Goal: Information Seeking & Learning: Learn about a topic

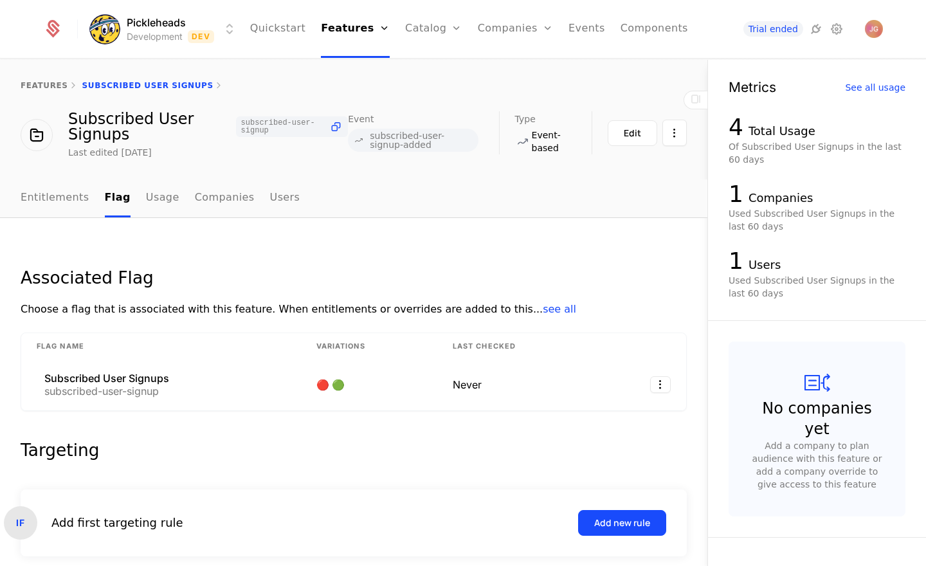
click at [315, 231] on div "Associated Flag Choose a flag that is associated with this feature. When entitl…" at bounding box center [354, 487] width 708 height 539
click at [57, 198] on link "Entitlements" at bounding box center [55, 198] width 69 height 38
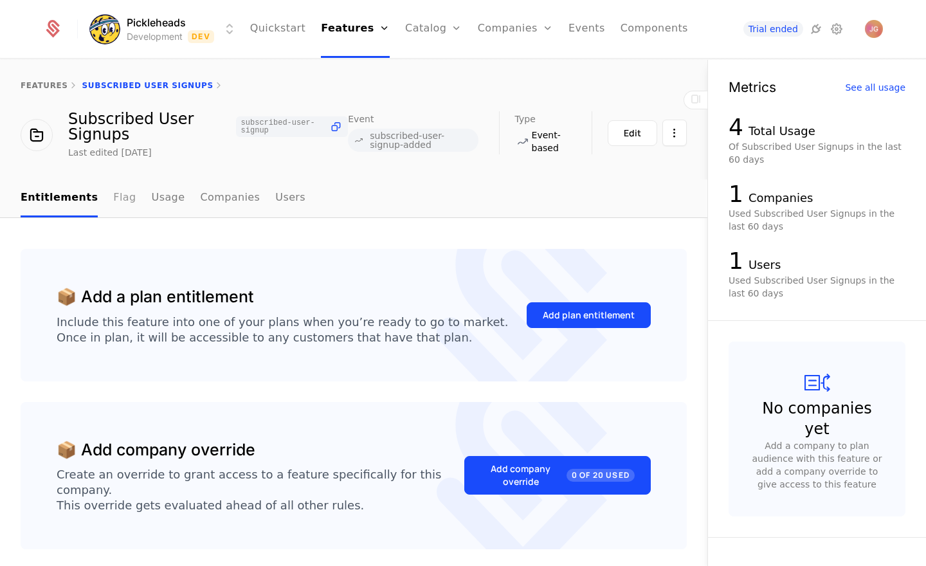
click at [122, 197] on link "Flag" at bounding box center [124, 198] width 23 height 38
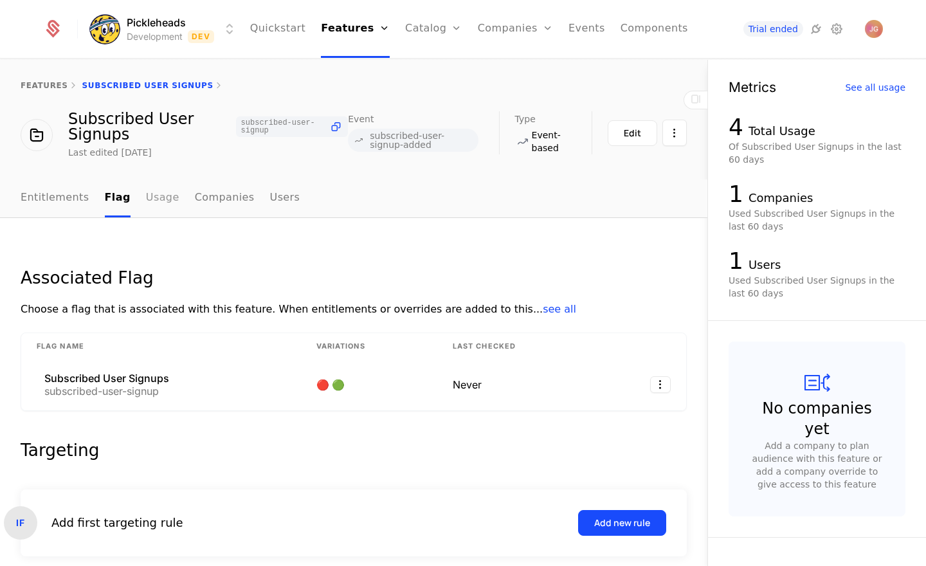
click at [161, 197] on link "Usage" at bounding box center [162, 198] width 33 height 38
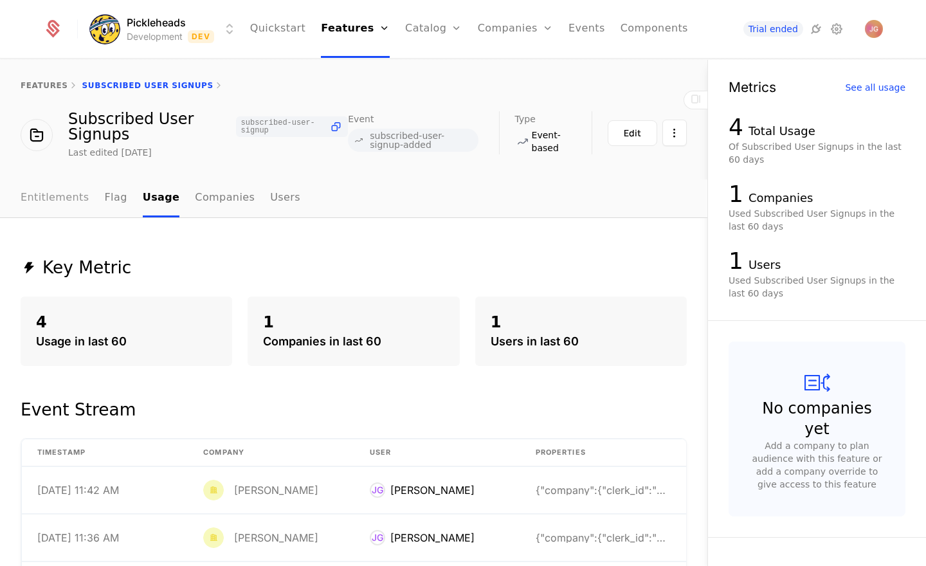
click at [46, 194] on link "Entitlements" at bounding box center [55, 198] width 69 height 38
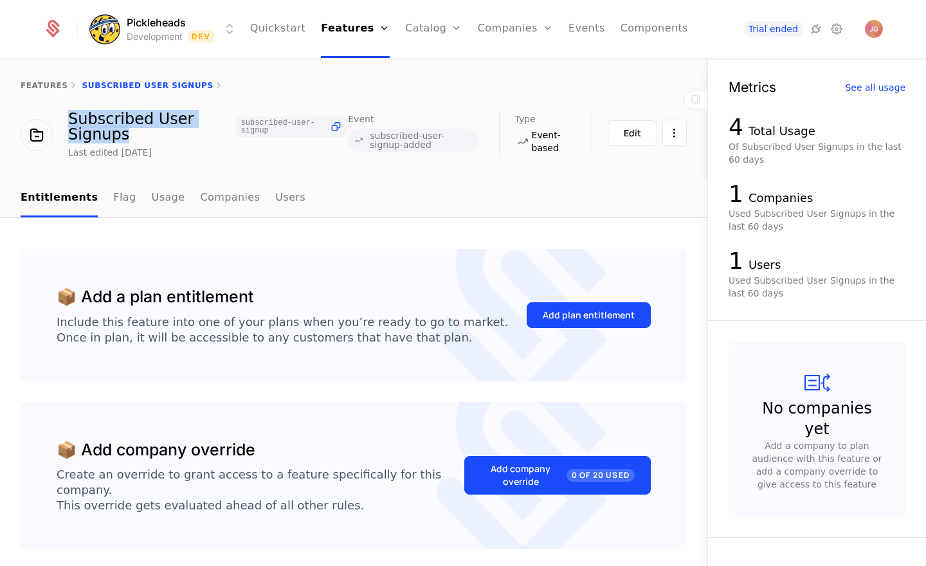
drag, startPoint x: 123, startPoint y: 132, endPoint x: 67, endPoint y: 114, distance: 59.2
click at [67, 114] on div "Subscribed User Signups subscribed-user-signup Last edited [DATE]" at bounding box center [184, 135] width 327 height 48
click at [98, 124] on div "Subscribed User Signups subscribed-user-signup" at bounding box center [208, 126] width 280 height 31
click at [100, 195] on ul "Entitlements Flag Usage Companies Users" at bounding box center [163, 198] width 285 height 38
click at [113, 197] on link "Flag" at bounding box center [124, 198] width 23 height 38
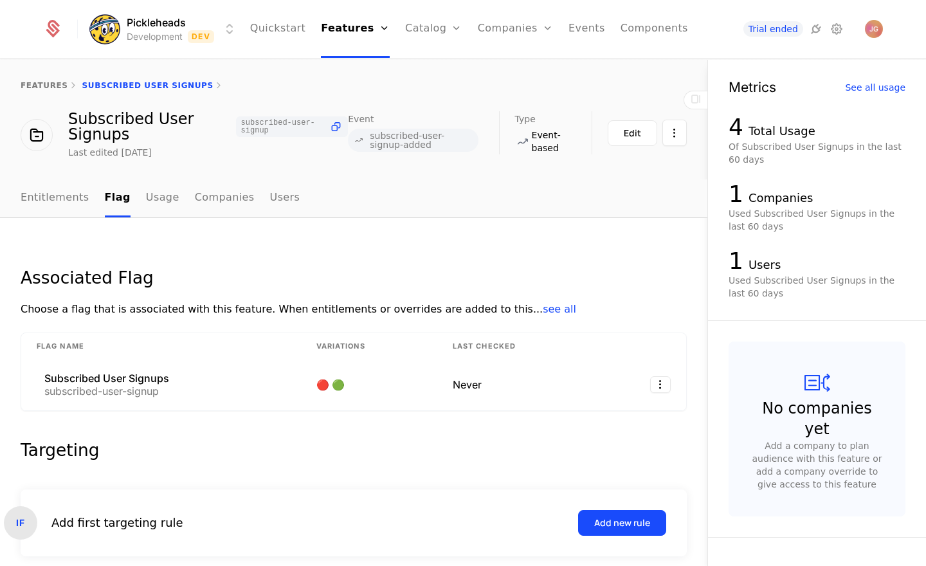
click at [394, 141] on span "subscribed-user-signup-added" at bounding box center [421, 140] width 103 height 18
click at [357, 121] on span "Event" at bounding box center [361, 118] width 26 height 9
click at [381, 152] on div "Event subscribed-user-signup-added" at bounding box center [423, 132] width 151 height 43
click at [381, 147] on span "subscribed-user-signup-added" at bounding box center [421, 140] width 103 height 18
click at [538, 143] on span "Event-based" at bounding box center [551, 142] width 39 height 26
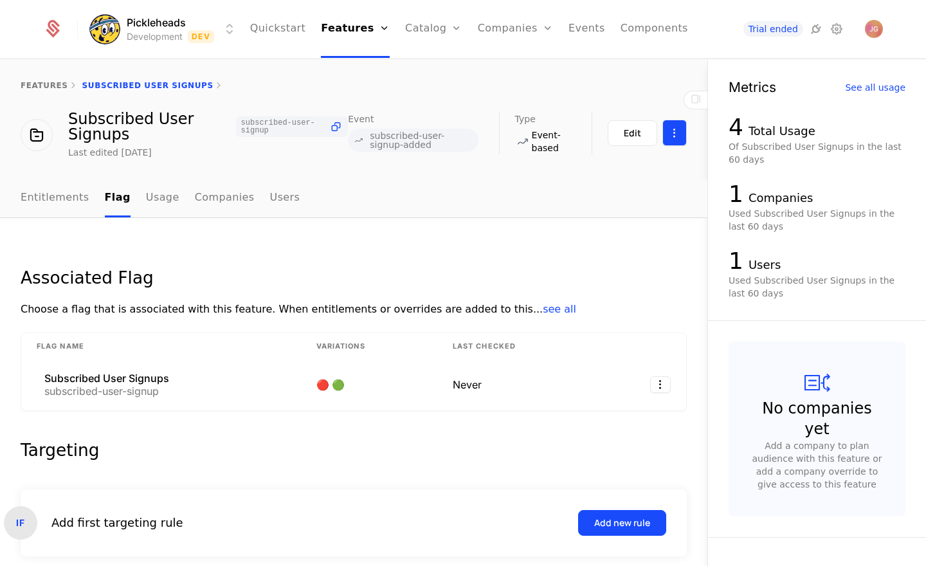
click at [684, 136] on html "Pickleheads Development Dev Quickstart Features Features Flags Catalog Plans Ad…" at bounding box center [463, 283] width 926 height 566
click at [642, 101] on html "Pickleheads Development Dev Quickstart Features Features Flags Catalog Plans Ad…" at bounding box center [463, 283] width 926 height 566
click at [628, 136] on div "Edit" at bounding box center [632, 133] width 17 height 13
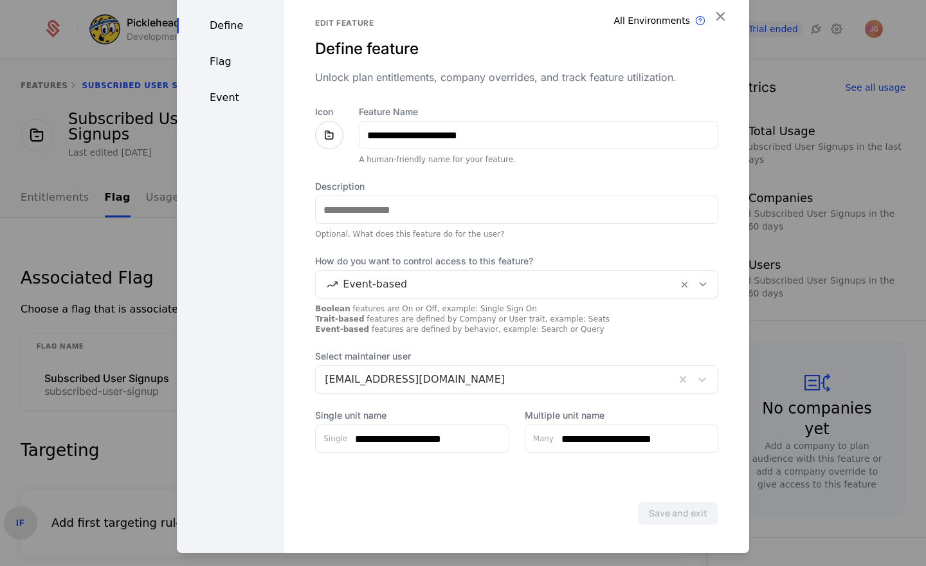
click at [233, 59] on div "Flag" at bounding box center [230, 61] width 107 height 15
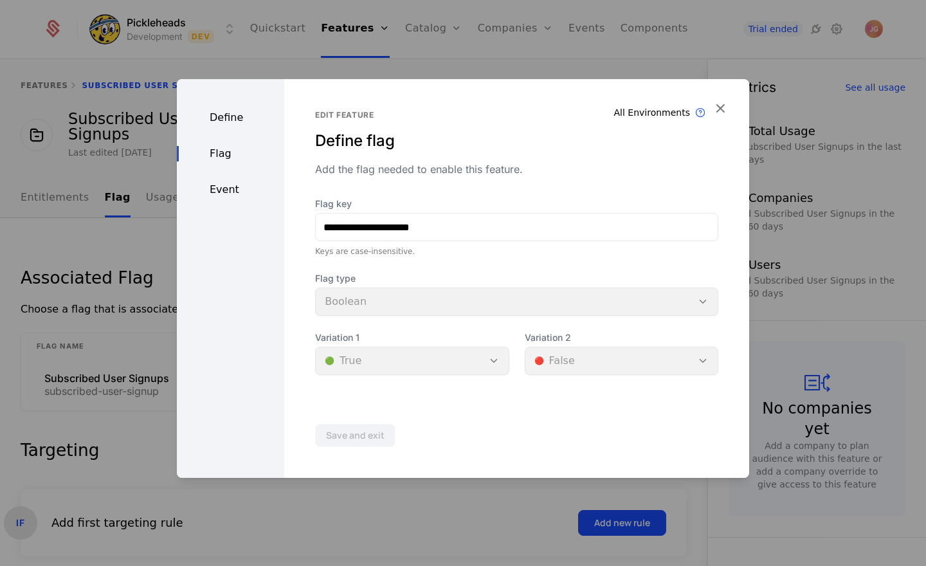
click at [220, 187] on div "Event" at bounding box center [230, 189] width 107 height 15
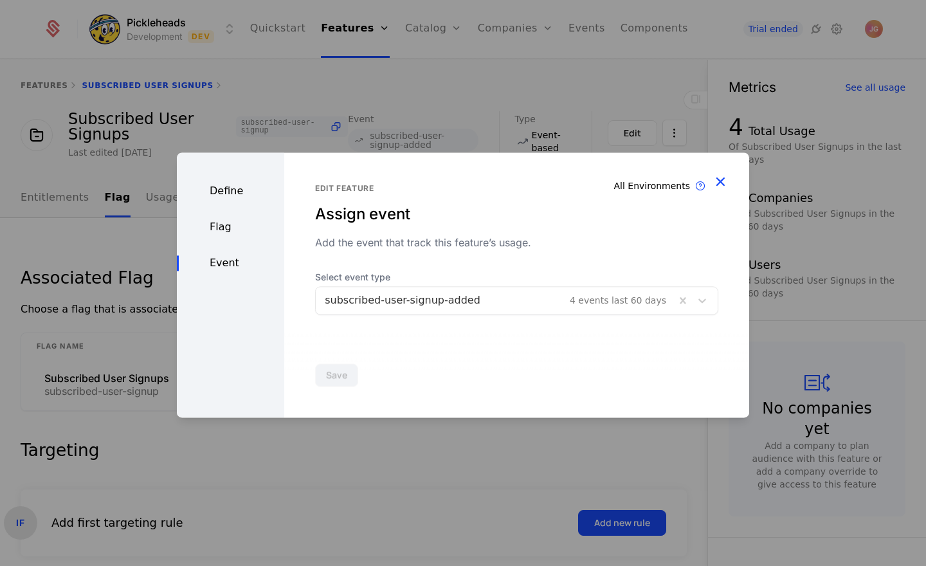
click at [718, 181] on icon "button" at bounding box center [720, 181] width 17 height 17
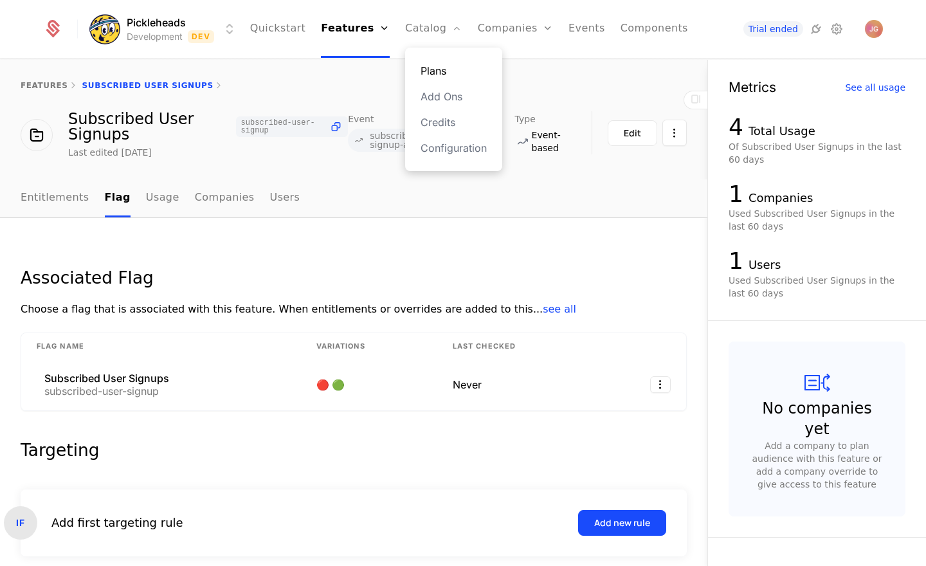
click at [443, 68] on link "Plans" at bounding box center [454, 70] width 66 height 15
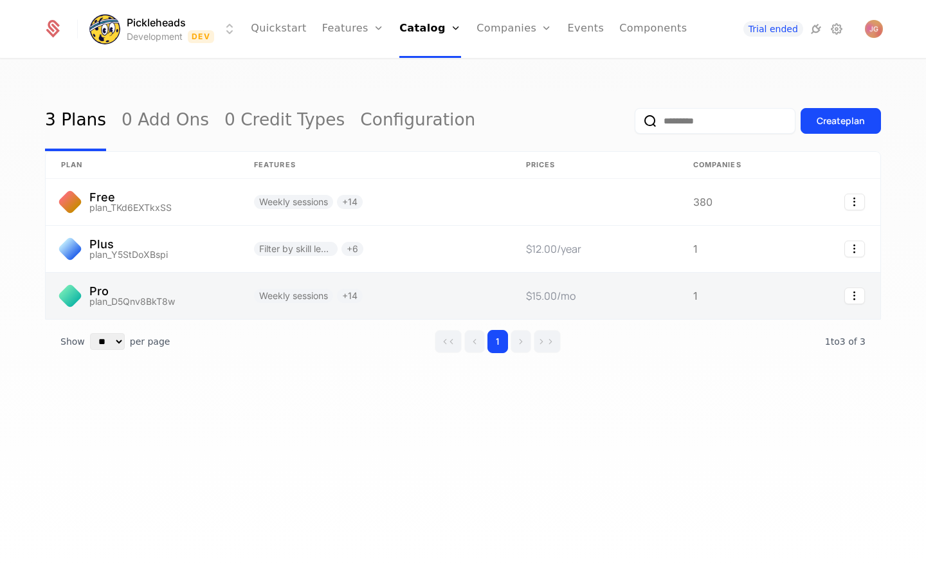
click at [165, 300] on link at bounding box center [142, 296] width 193 height 46
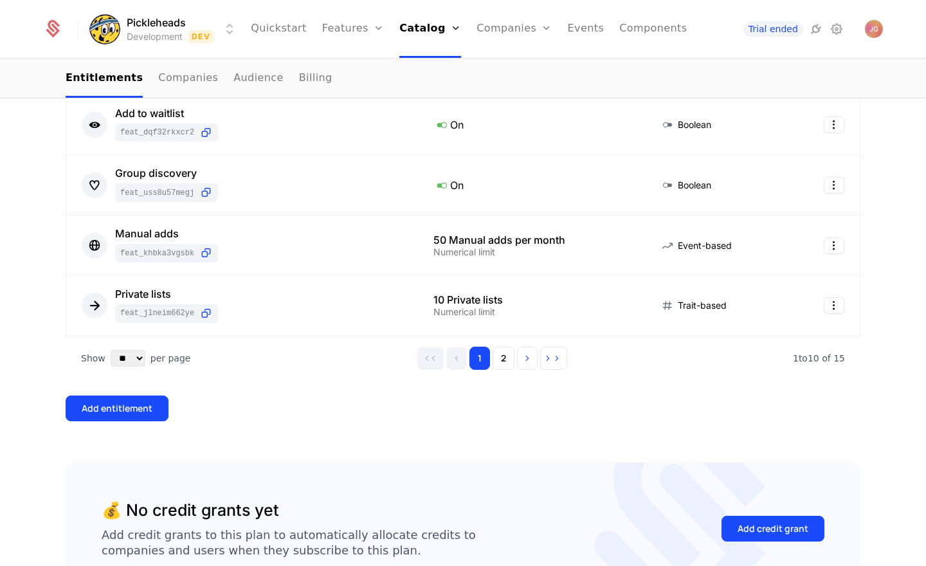
scroll to position [605, 0]
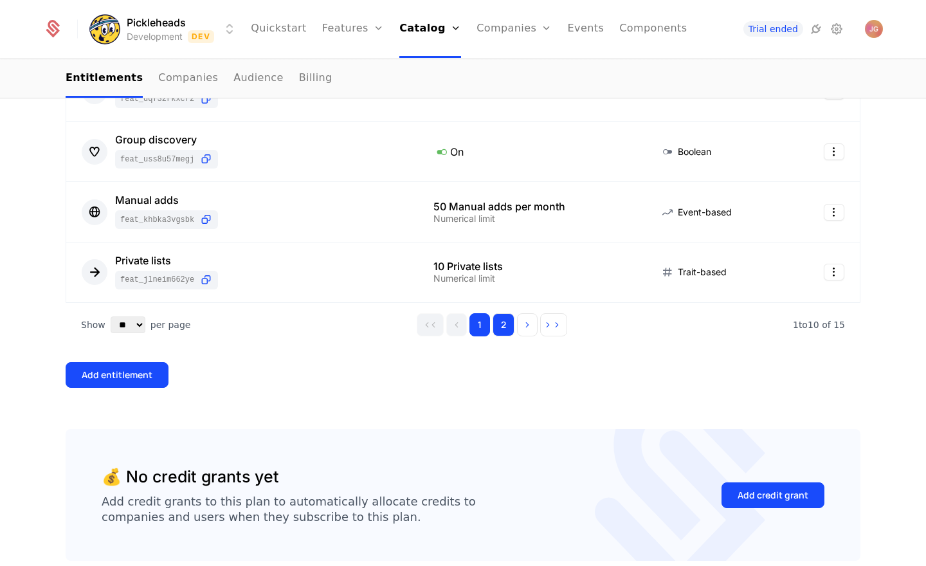
click at [503, 325] on button "2" at bounding box center [504, 324] width 22 height 23
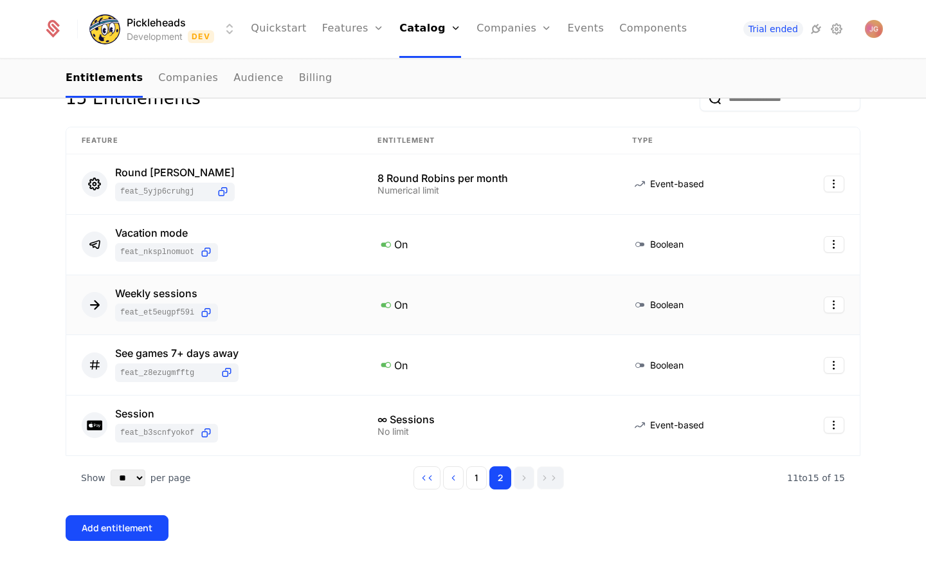
scroll to position [138, 0]
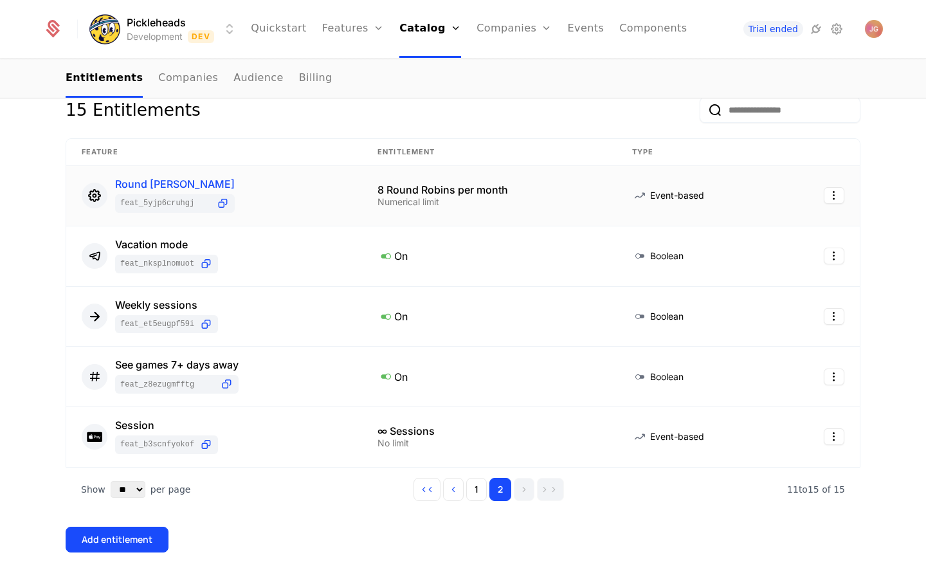
click at [168, 182] on div "Round [PERSON_NAME]" at bounding box center [175, 184] width 120 height 10
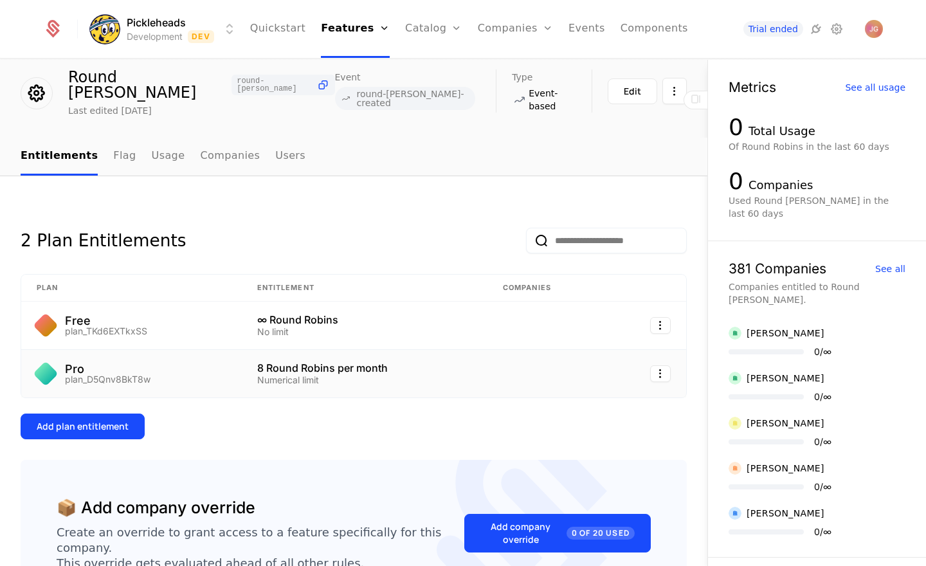
scroll to position [28, 0]
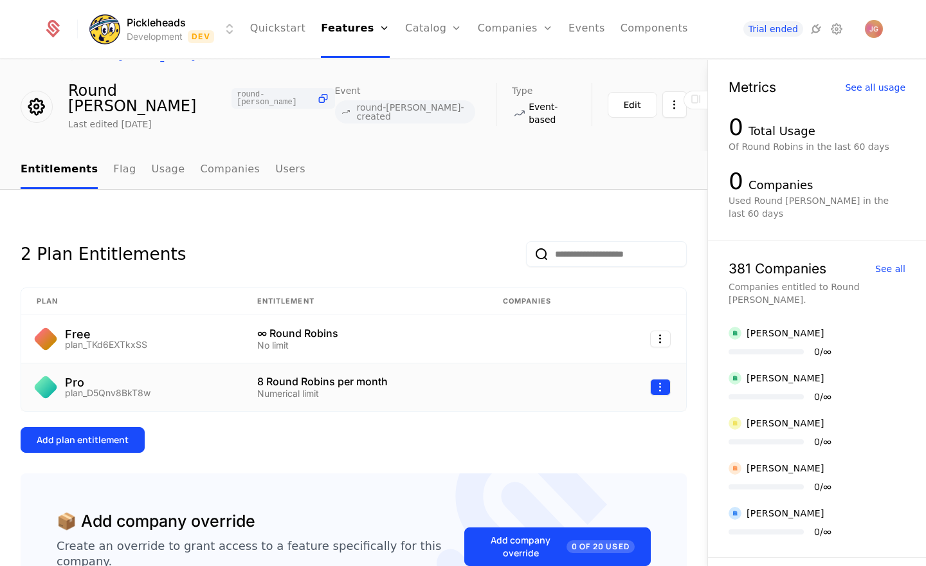
click at [666, 377] on html "Pickleheads Development Dev Quickstart Features Features Flags Catalog Plans Ad…" at bounding box center [463, 283] width 926 height 566
click at [578, 441] on div "Edit" at bounding box center [574, 436] width 33 height 18
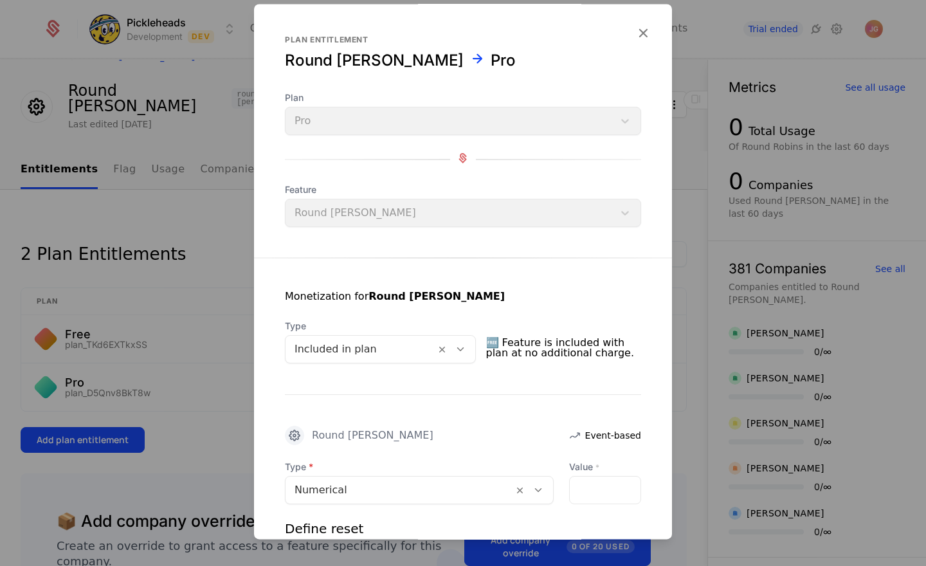
click at [444, 374] on div "Monetization for Round [PERSON_NAME] Type Included in plan 🆓 Feature is include…" at bounding box center [463, 490] width 418 height 465
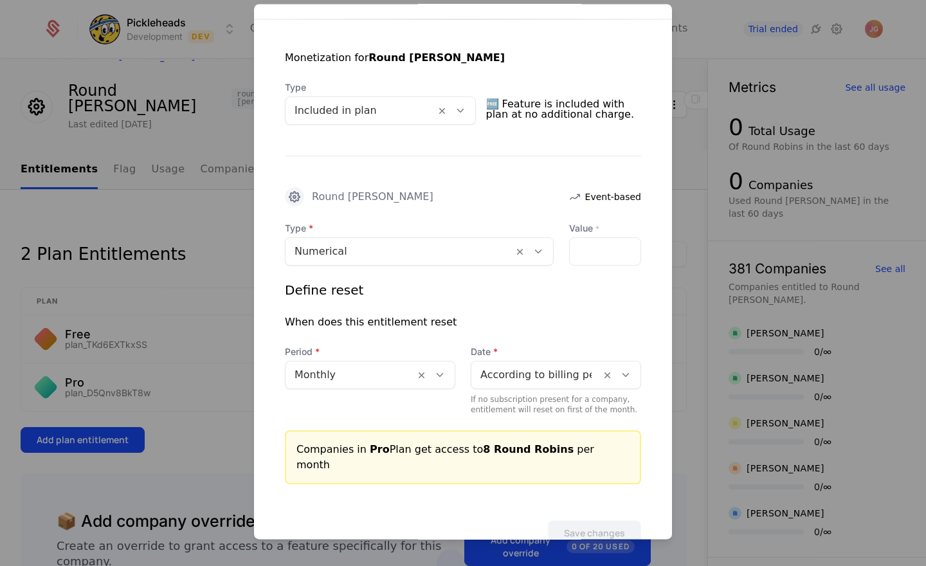
scroll to position [260, 0]
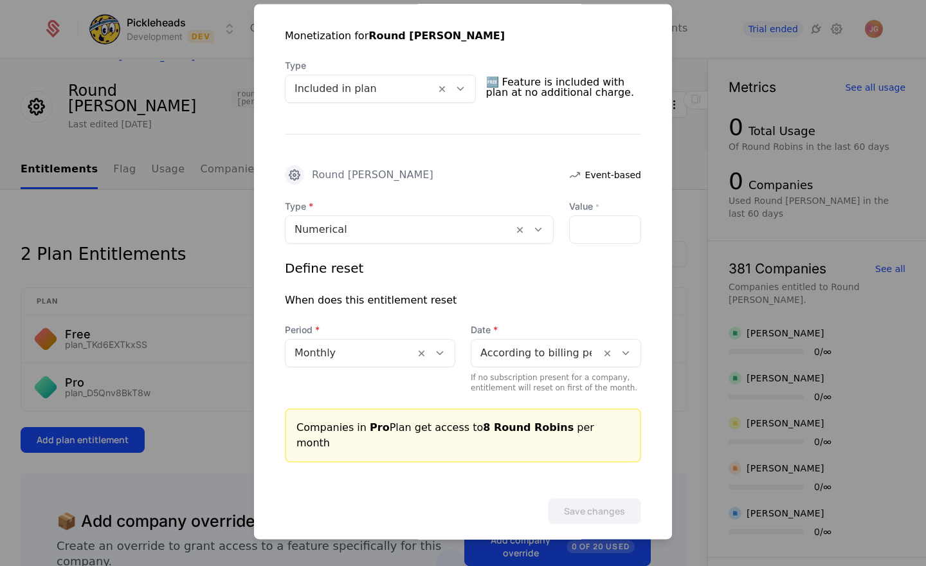
click at [307, 262] on div "Define reset" at bounding box center [324, 268] width 78 height 18
click at [271, 197] on div "Monetization for Round [PERSON_NAME] Type Included in plan 🆓 Feature is include…" at bounding box center [463, 229] width 418 height 465
click at [220, 194] on div at bounding box center [463, 283] width 926 height 566
